Goal: Obtain resource: Download file/media

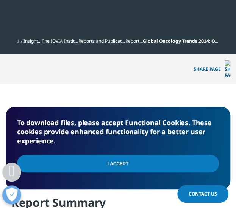
scroll to position [379, 0]
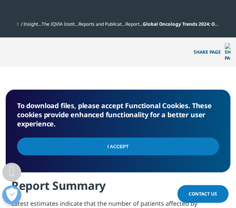
click at [129, 138] on input "I Accept" at bounding box center [118, 147] width 202 height 18
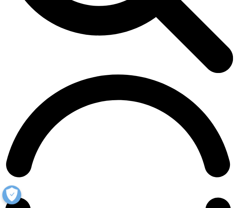
scroll to position [455, 0]
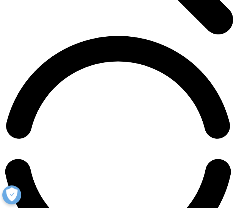
type input "[PERSON_NAME]"
type input "[PERSON_NAME][EMAIL_ADDRESS][PERSON_NAME][DOMAIN_NAME]"
select select "Argentina"
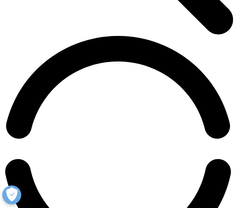
type input "[PERSON_NAME][EMAIL_ADDRESS][PERSON_NAME][PERSON_NAME][DOMAIN_NAME]"
type input "CEO"
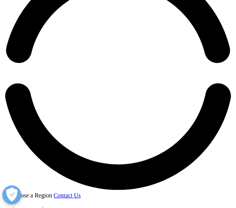
scroll to position [568, 0]
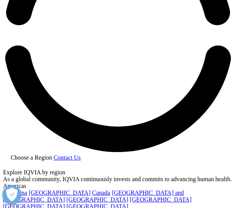
type input "Navea"
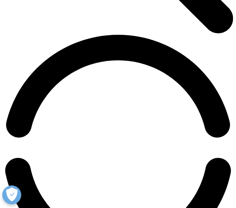
scroll to position [376, 0]
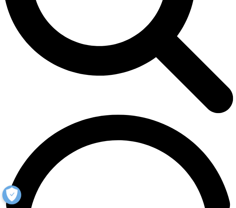
drag, startPoint x: 145, startPoint y: 106, endPoint x: 174, endPoint y: 108, distance: 29.6
